Goal: Browse casually

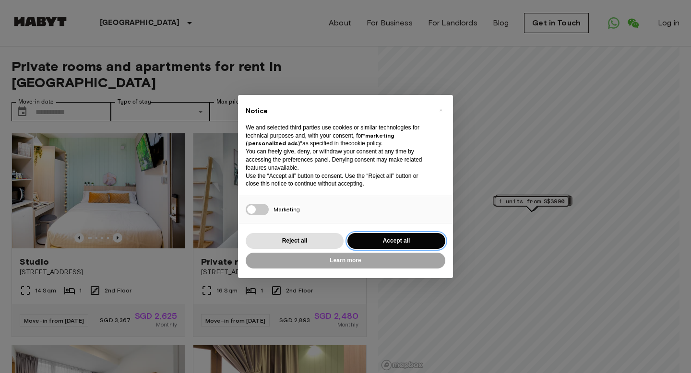
click at [386, 240] on button "Accept all" at bounding box center [396, 241] width 98 height 16
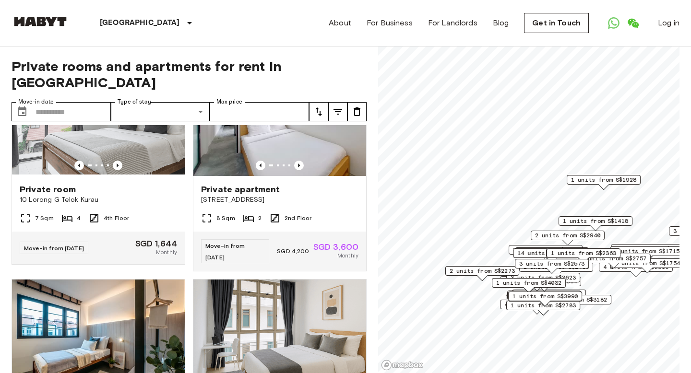
scroll to position [1546, 0]
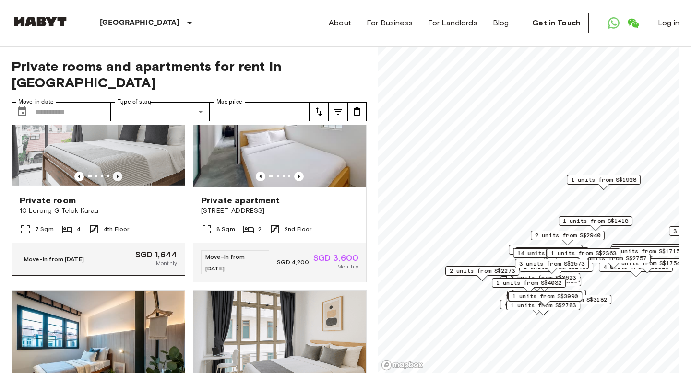
click at [119, 181] on icon "Previous image" at bounding box center [118, 177] width 10 height 10
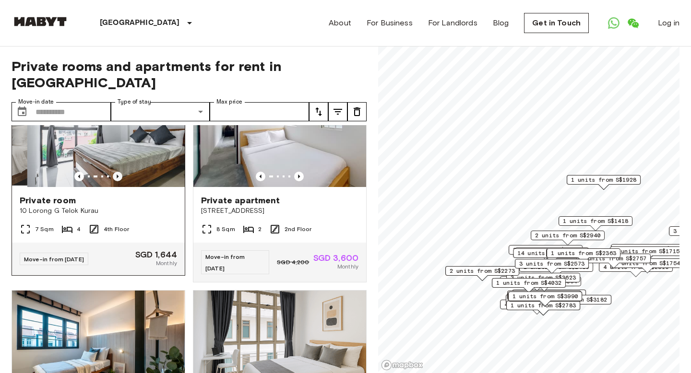
click at [118, 181] on icon "Previous image" at bounding box center [118, 177] width 10 height 10
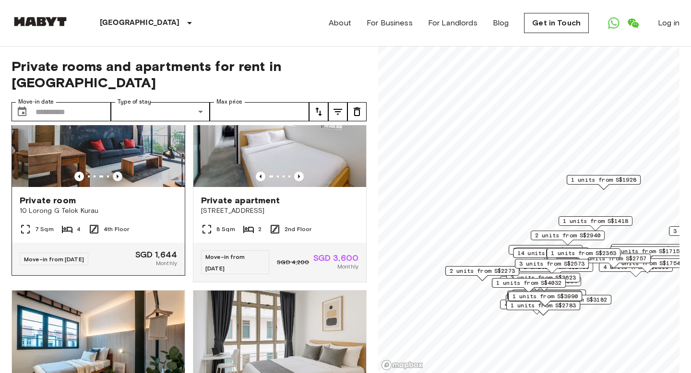
click at [118, 181] on icon "Previous image" at bounding box center [118, 177] width 10 height 10
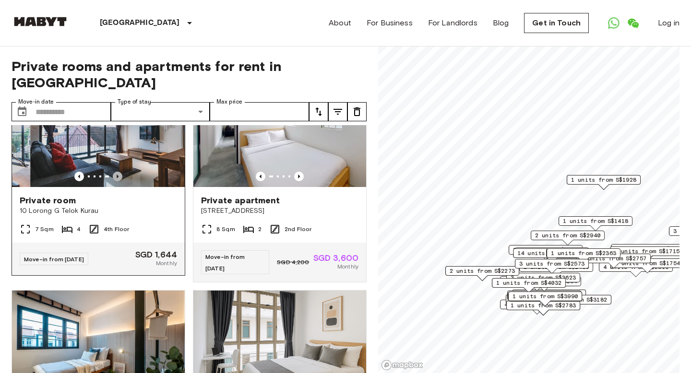
click at [118, 181] on icon "Previous image" at bounding box center [118, 177] width 10 height 10
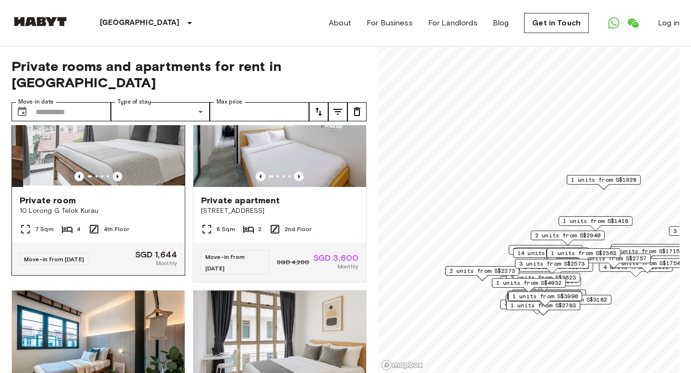
click at [119, 181] on icon "Previous image" at bounding box center [118, 177] width 10 height 10
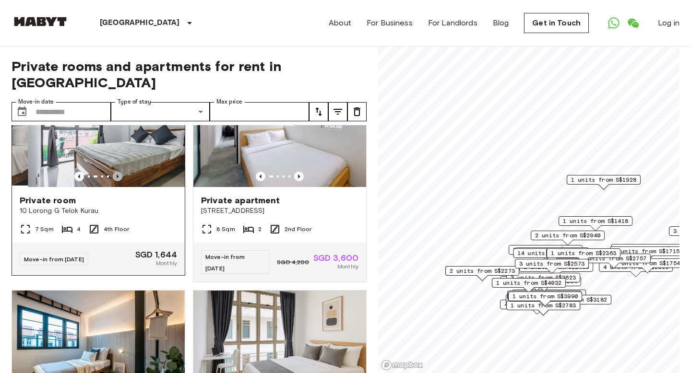
click at [118, 181] on icon "Previous image" at bounding box center [118, 177] width 10 height 10
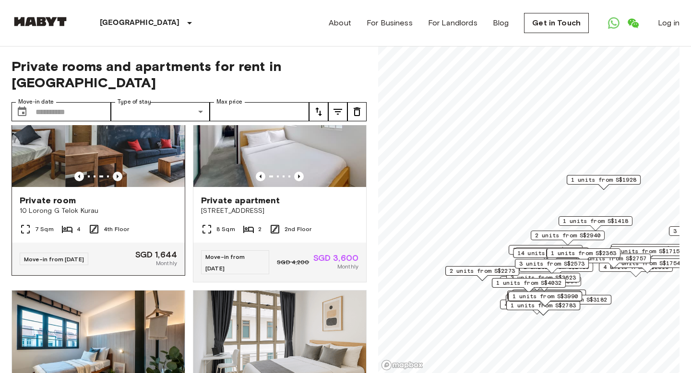
click at [118, 181] on icon "Previous image" at bounding box center [118, 177] width 10 height 10
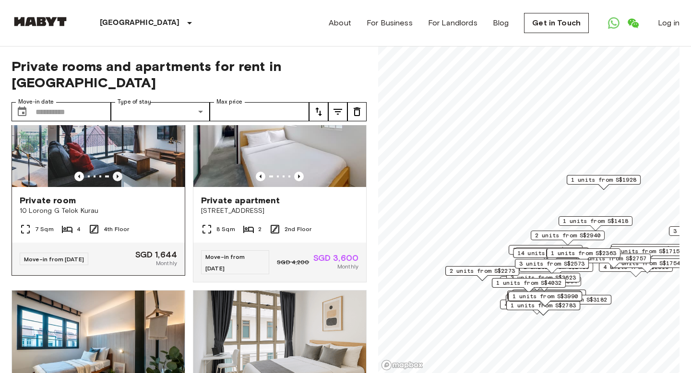
click at [117, 181] on icon "Previous image" at bounding box center [118, 177] width 10 height 10
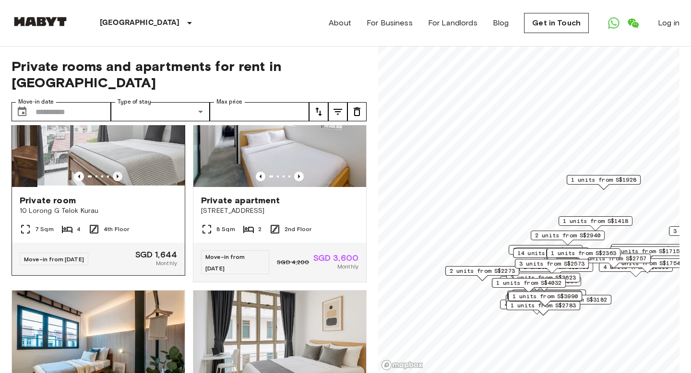
click at [117, 181] on icon "Previous image" at bounding box center [118, 177] width 10 height 10
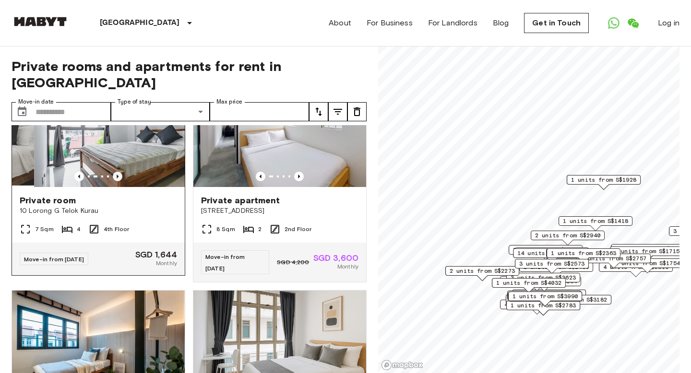
click at [117, 181] on icon "Previous image" at bounding box center [118, 177] width 10 height 10
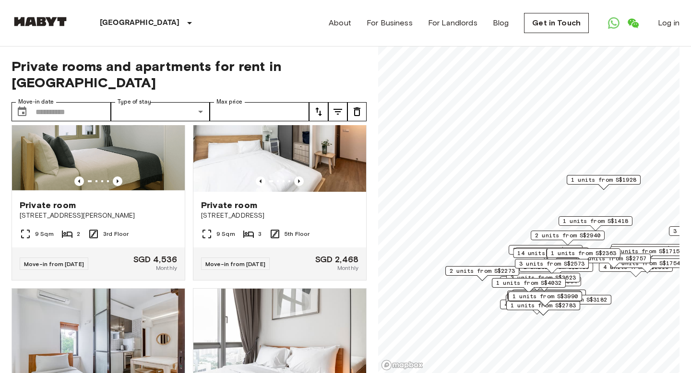
scroll to position [1983, 0]
